Goal: Task Accomplishment & Management: Manage account settings

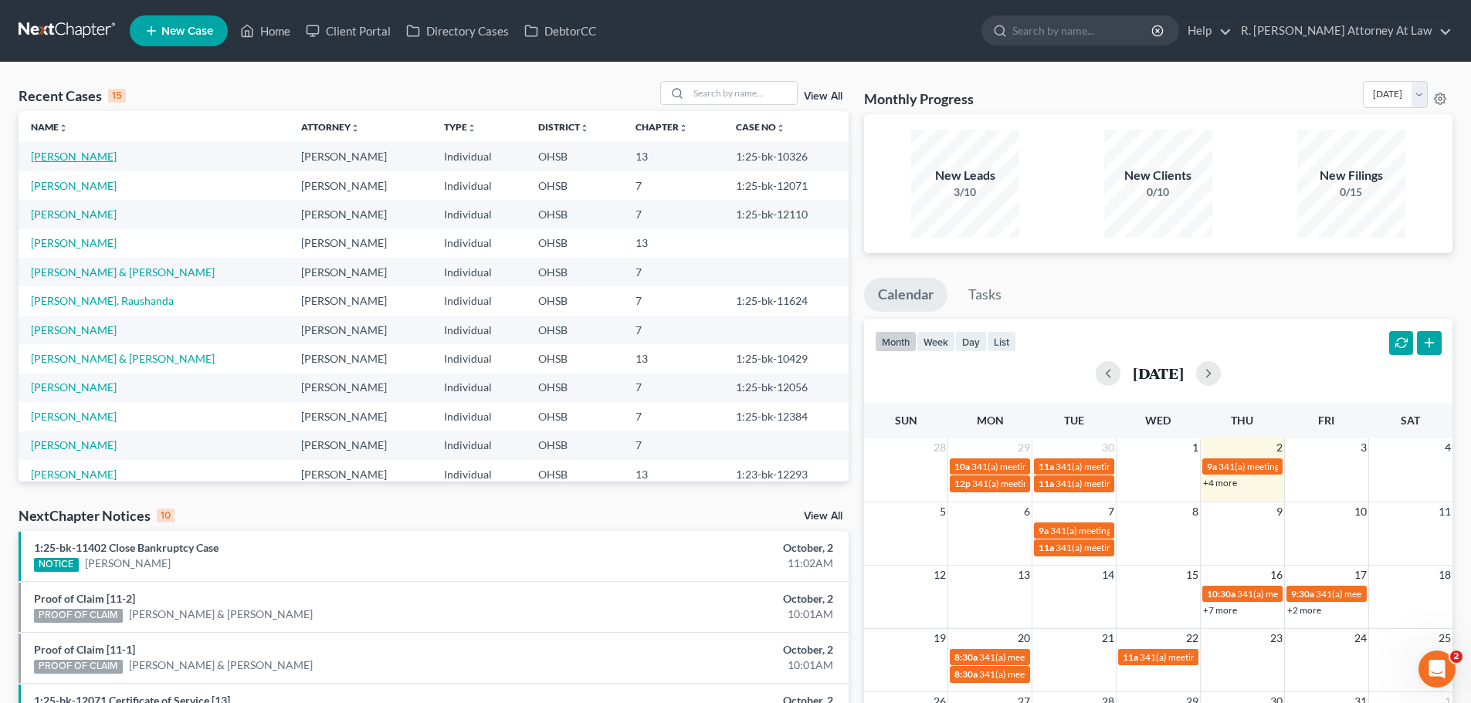
click at [88, 157] on link "[PERSON_NAME]" at bounding box center [74, 156] width 86 height 13
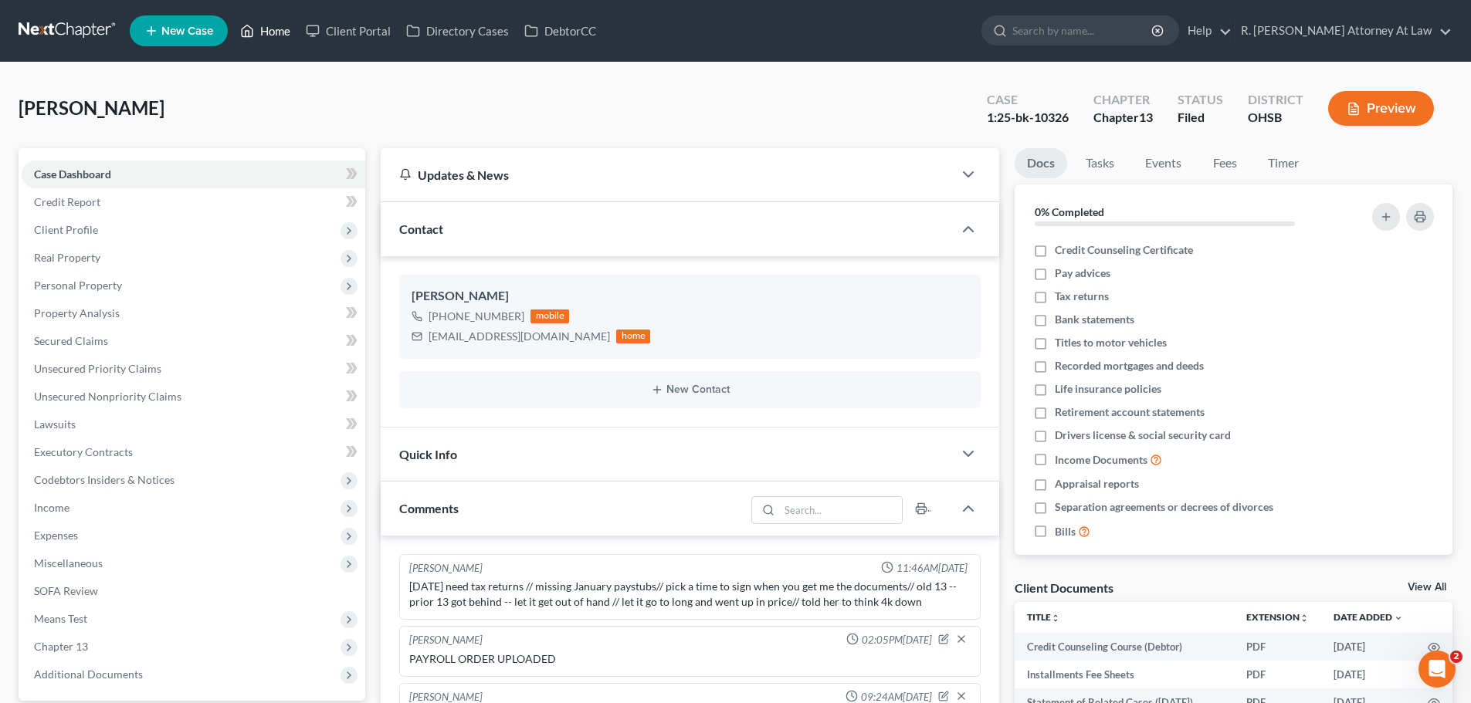
click at [259, 24] on link "Home" at bounding box center [265, 31] width 66 height 28
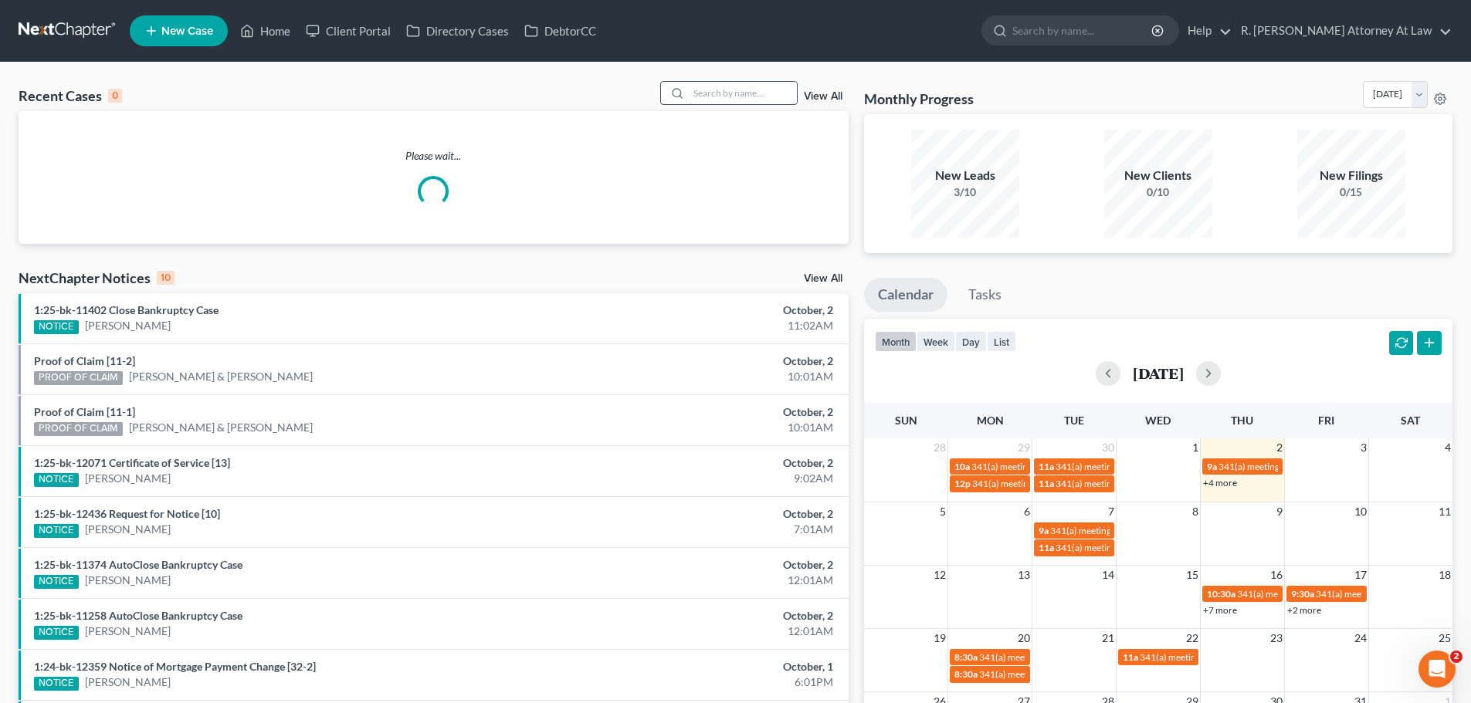
drag, startPoint x: 715, startPoint y: 108, endPoint x: 711, endPoint y: 100, distance: 8.6
click at [711, 107] on div "Recent Cases 0 View All" at bounding box center [434, 96] width 830 height 30
click at [711, 99] on input "search" at bounding box center [743, 93] width 108 height 22
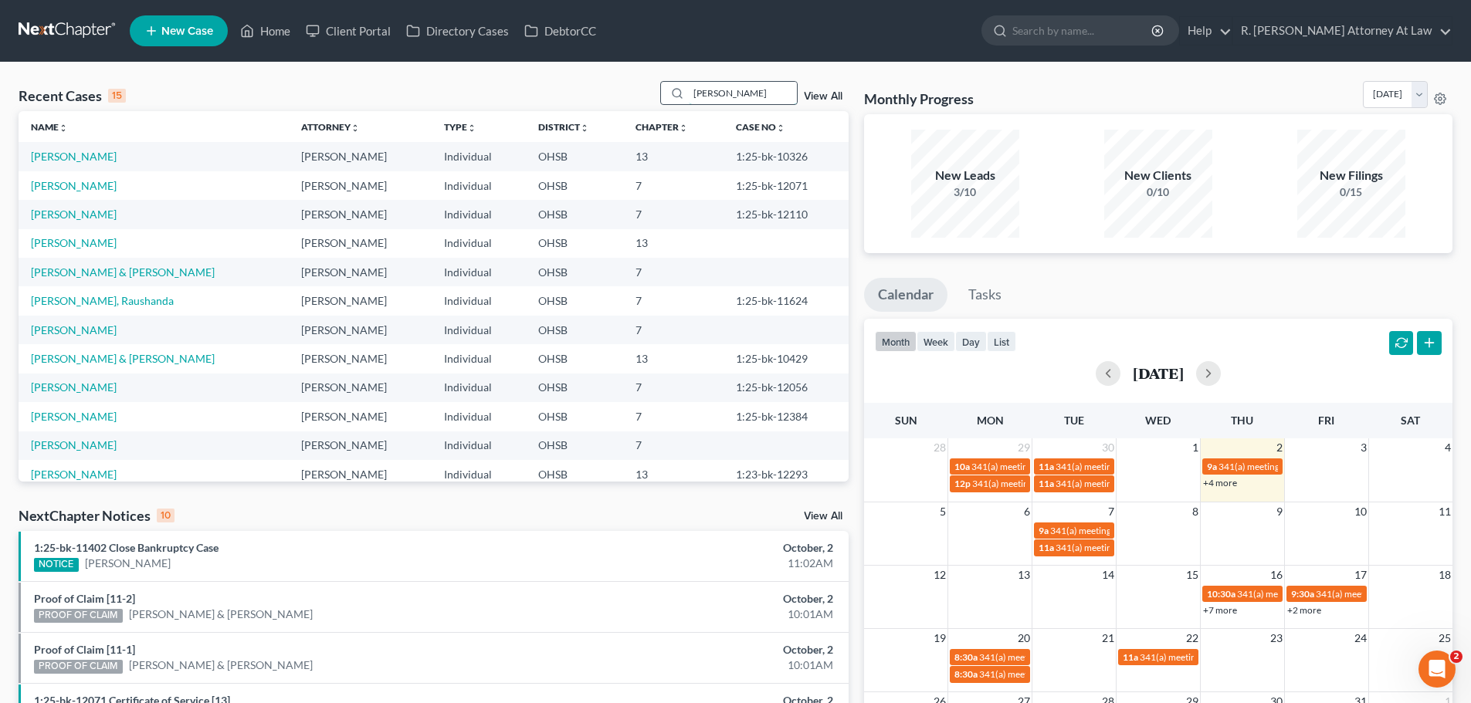
type input "[PERSON_NAME]"
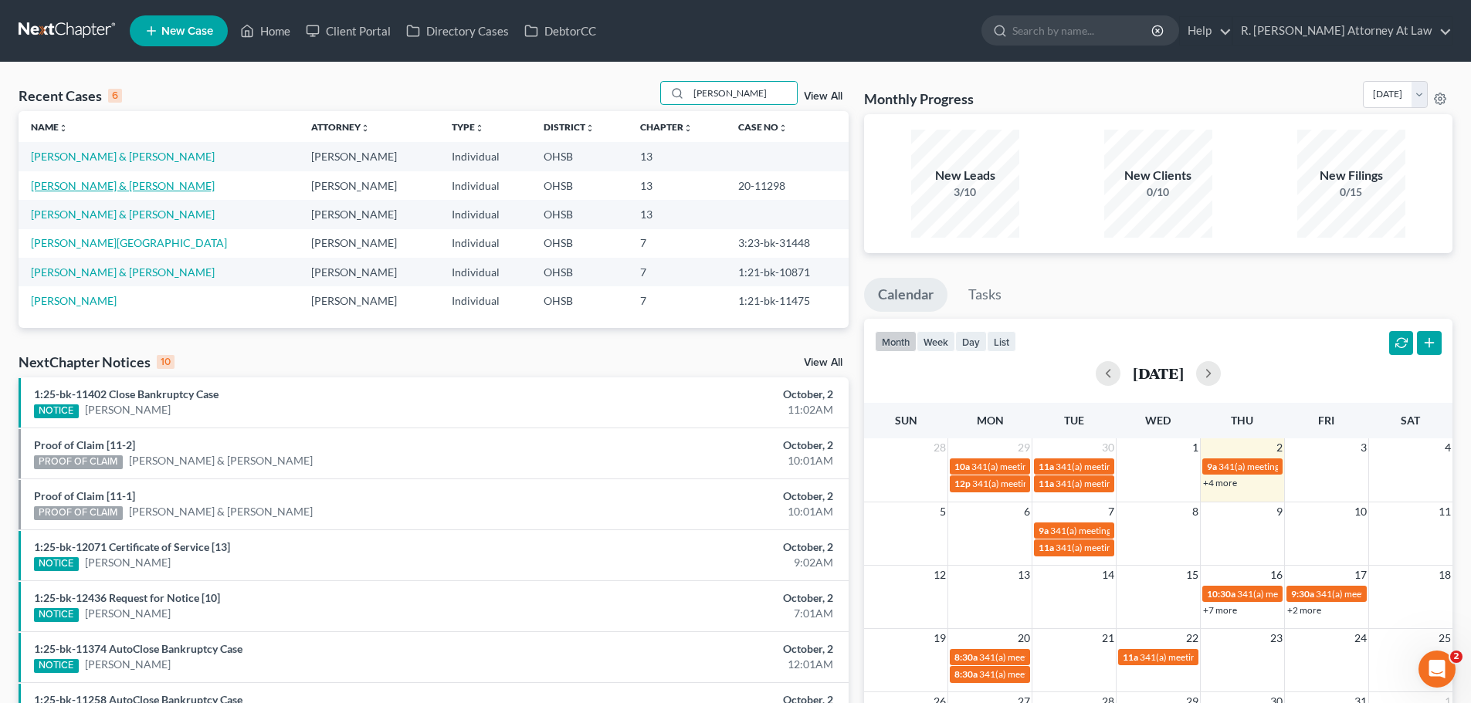
click at [98, 182] on link "[PERSON_NAME] & [PERSON_NAME]" at bounding box center [123, 185] width 184 height 13
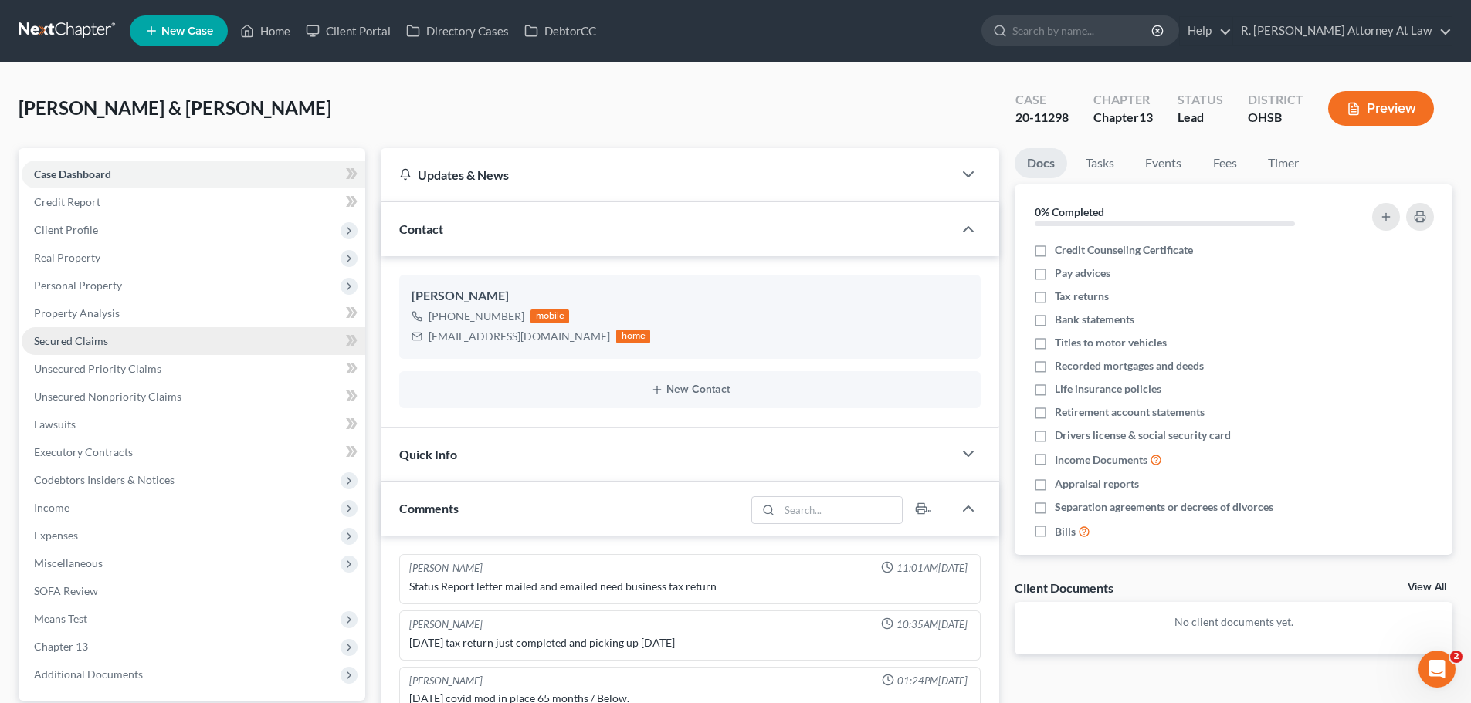
scroll to position [538, 0]
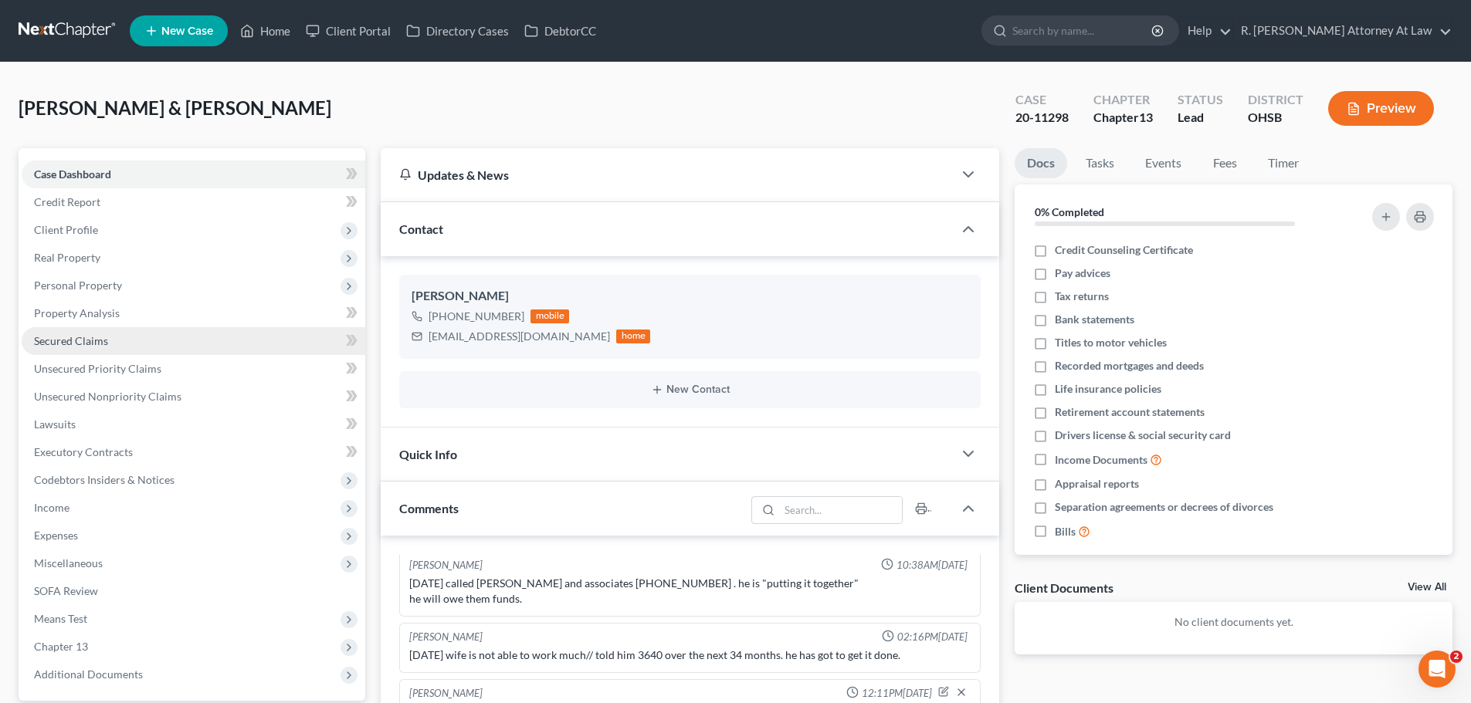
click at [70, 342] on span "Secured Claims" at bounding box center [71, 340] width 74 height 13
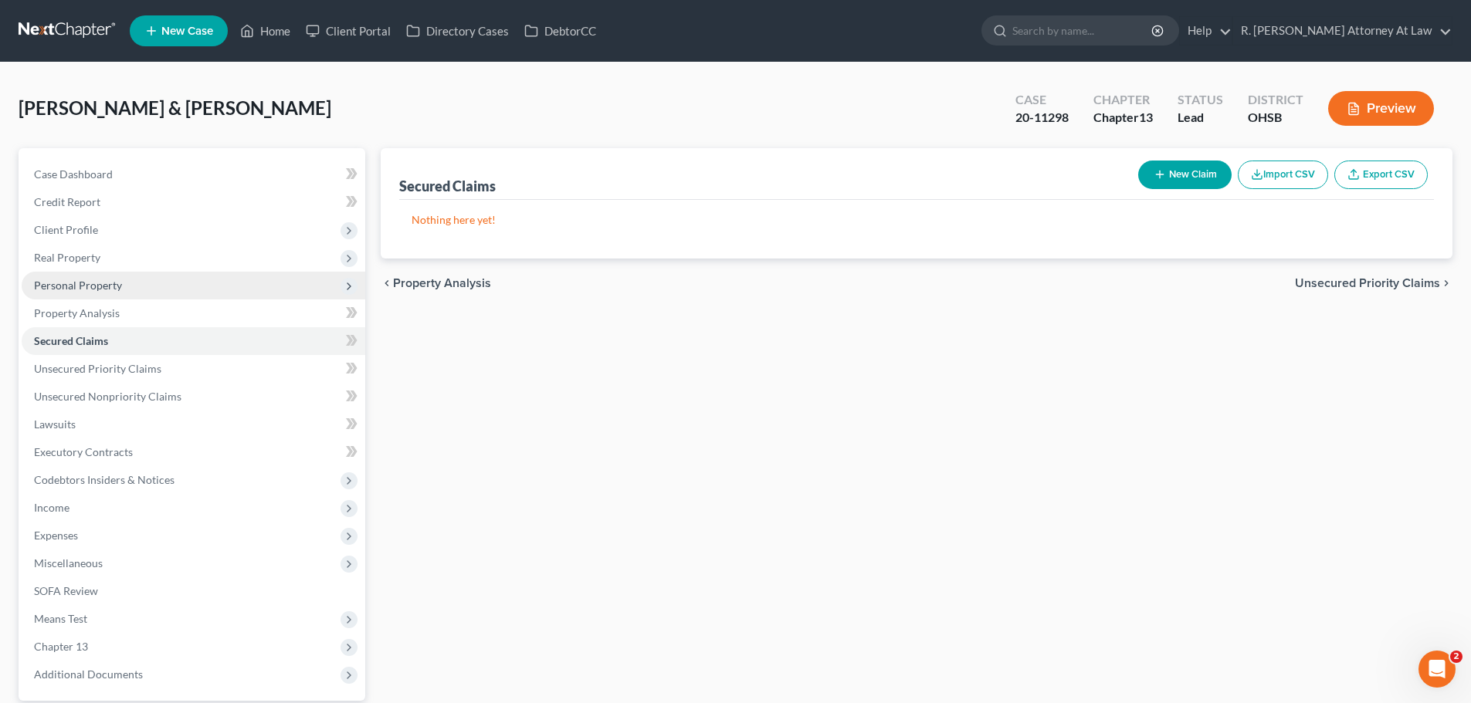
click at [80, 284] on span "Personal Property" at bounding box center [78, 285] width 88 height 13
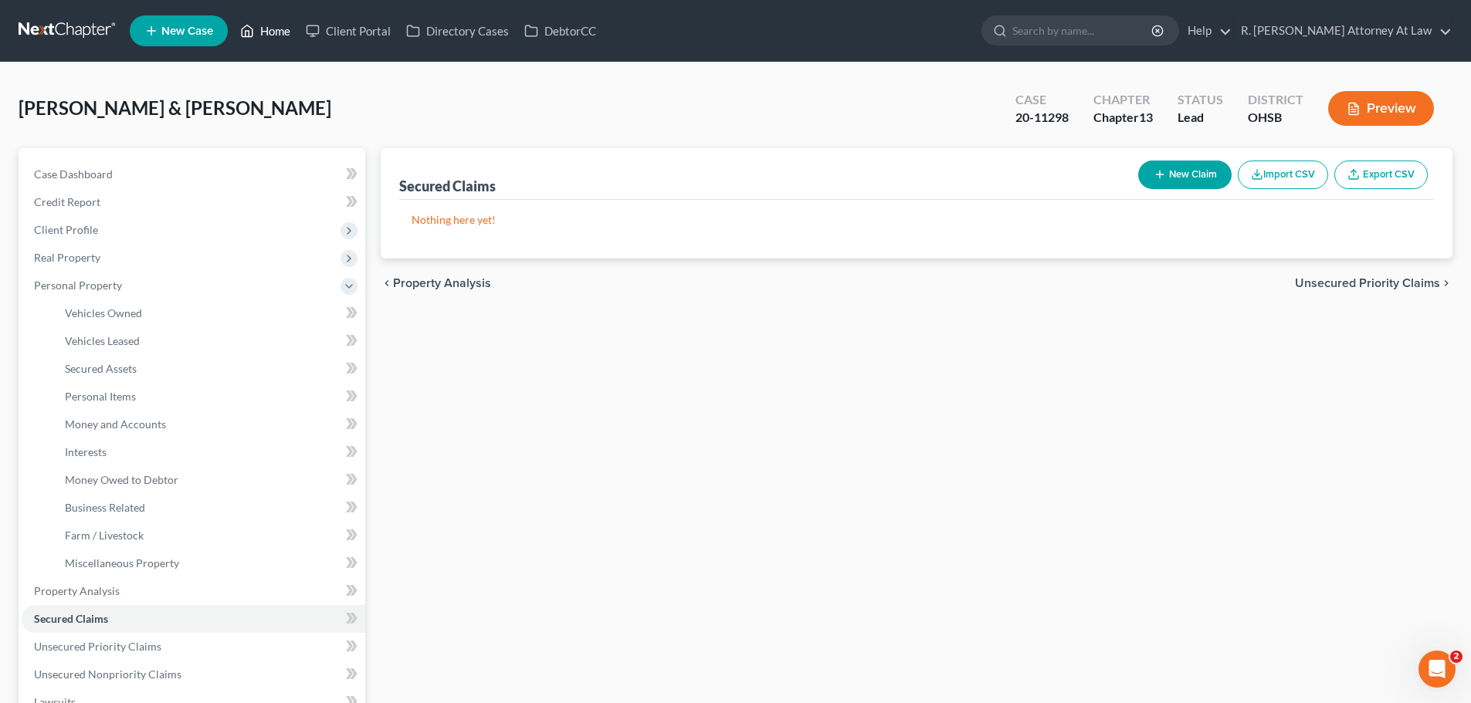
click at [271, 42] on link "Home" at bounding box center [265, 31] width 66 height 28
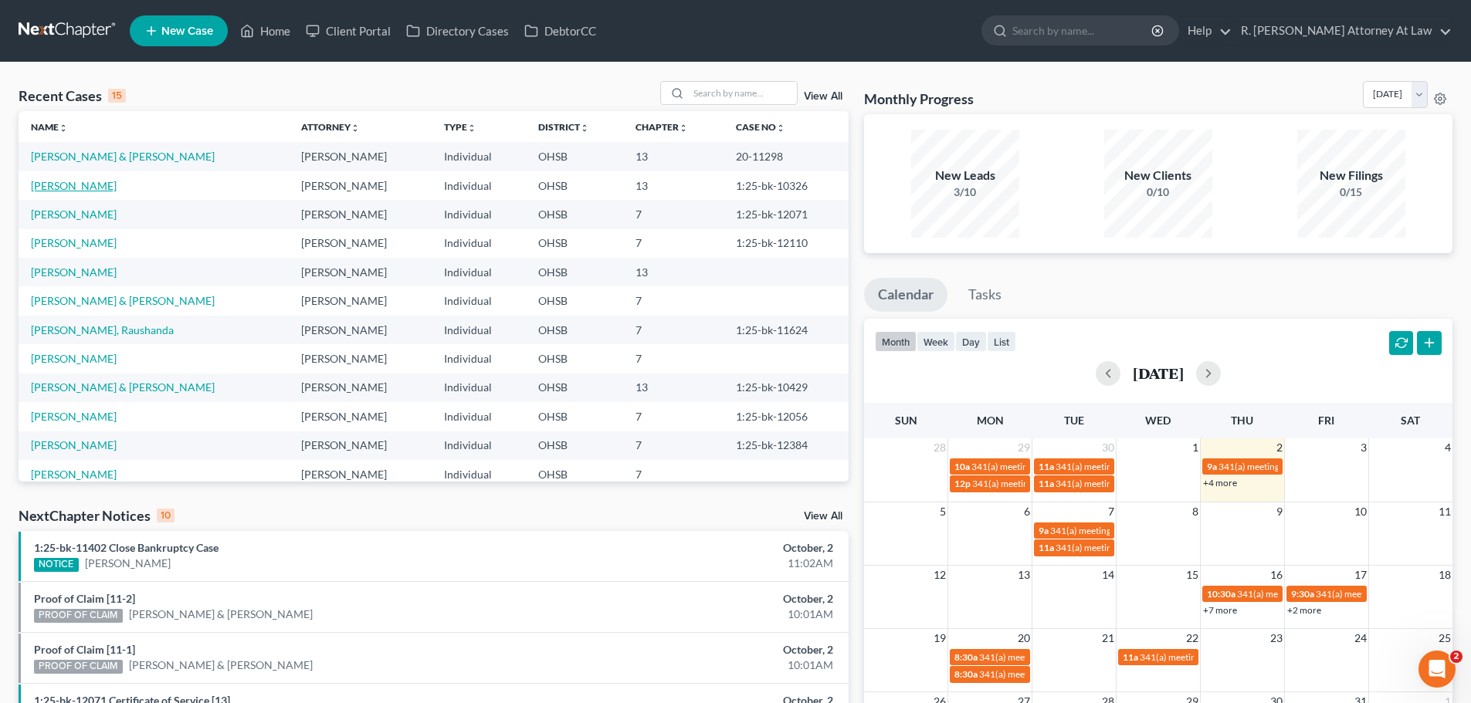
click at [81, 184] on link "[PERSON_NAME]" at bounding box center [74, 185] width 86 height 13
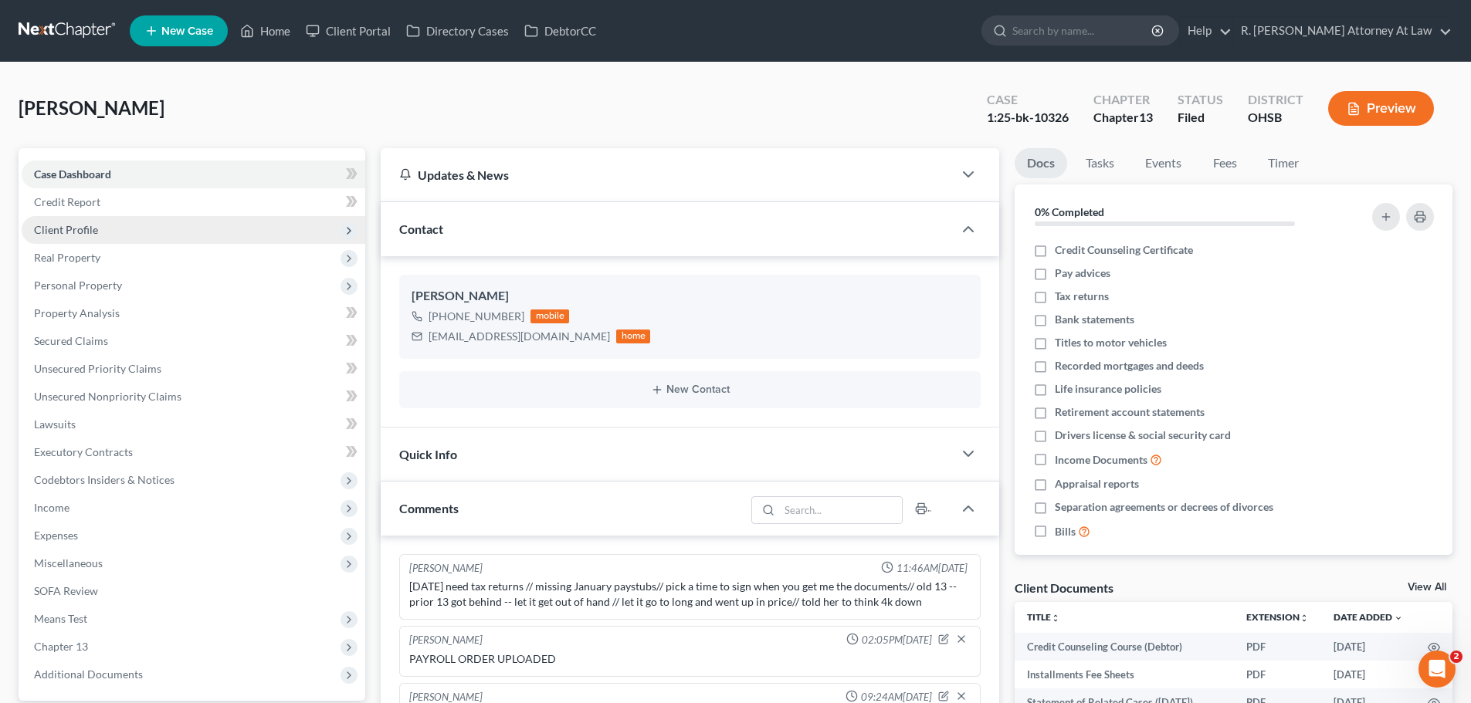
click at [59, 229] on span "Client Profile" at bounding box center [66, 229] width 64 height 13
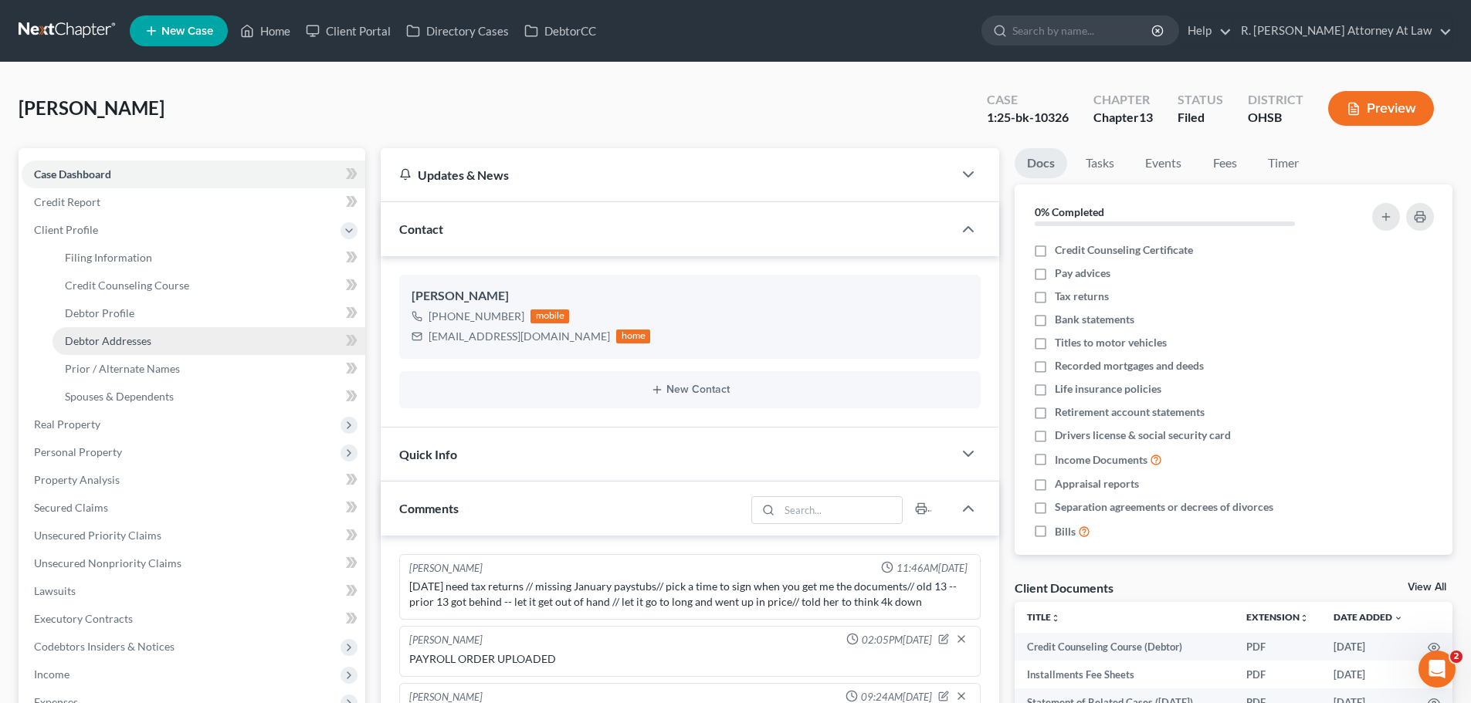
click at [104, 333] on link "Debtor Addresses" at bounding box center [209, 341] width 313 height 28
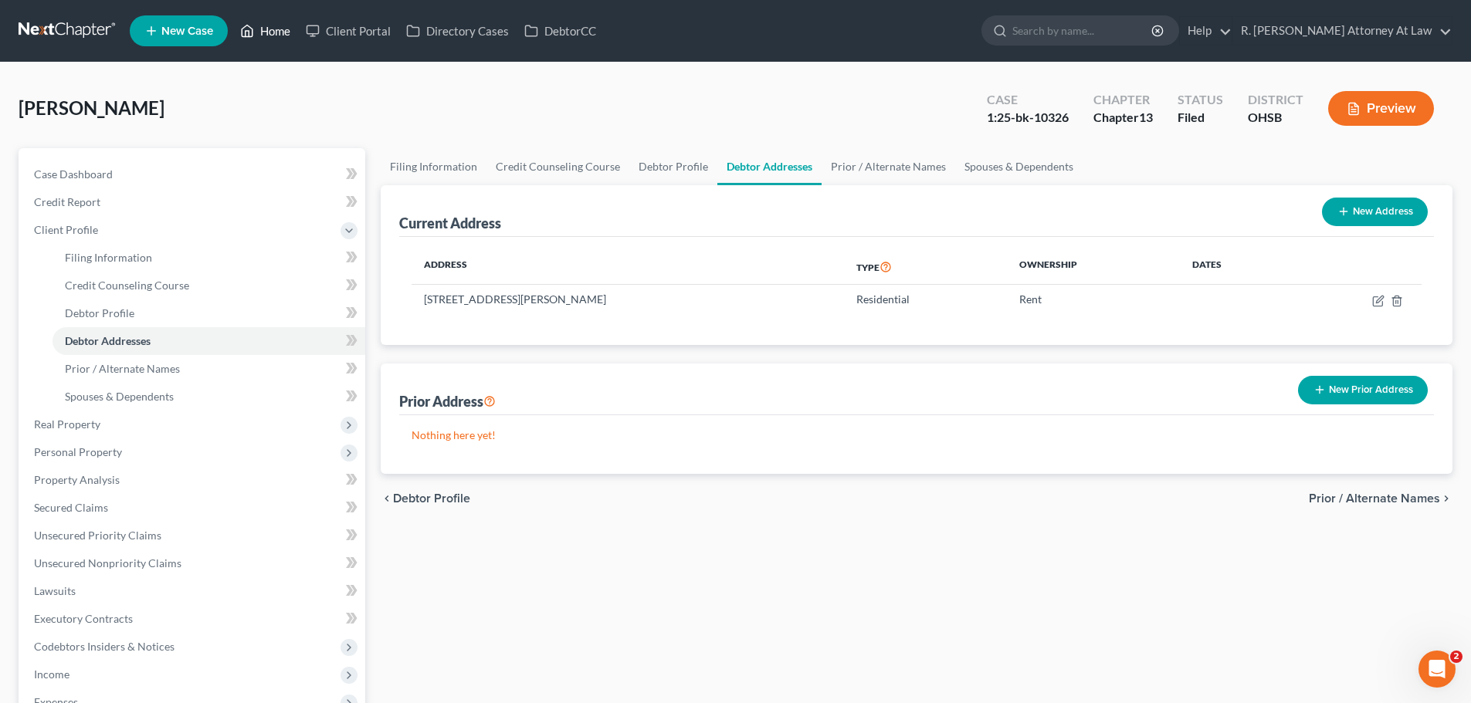
click at [261, 27] on link "Home" at bounding box center [265, 31] width 66 height 28
